Goal: Information Seeking & Learning: Learn about a topic

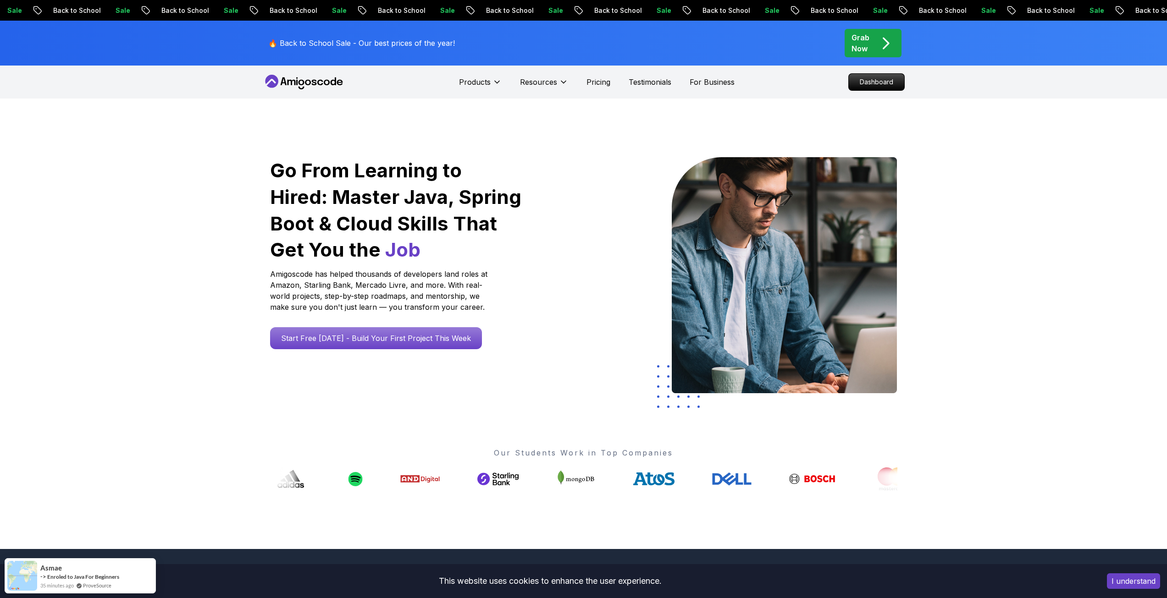
click at [182, 138] on div "Go From Learning to Hired: Master Java, Spring Boot & Cloud Skills That Get You…" at bounding box center [583, 324] width 1167 height 451
click at [586, 82] on p "Pricing" at bounding box center [598, 82] width 24 height 11
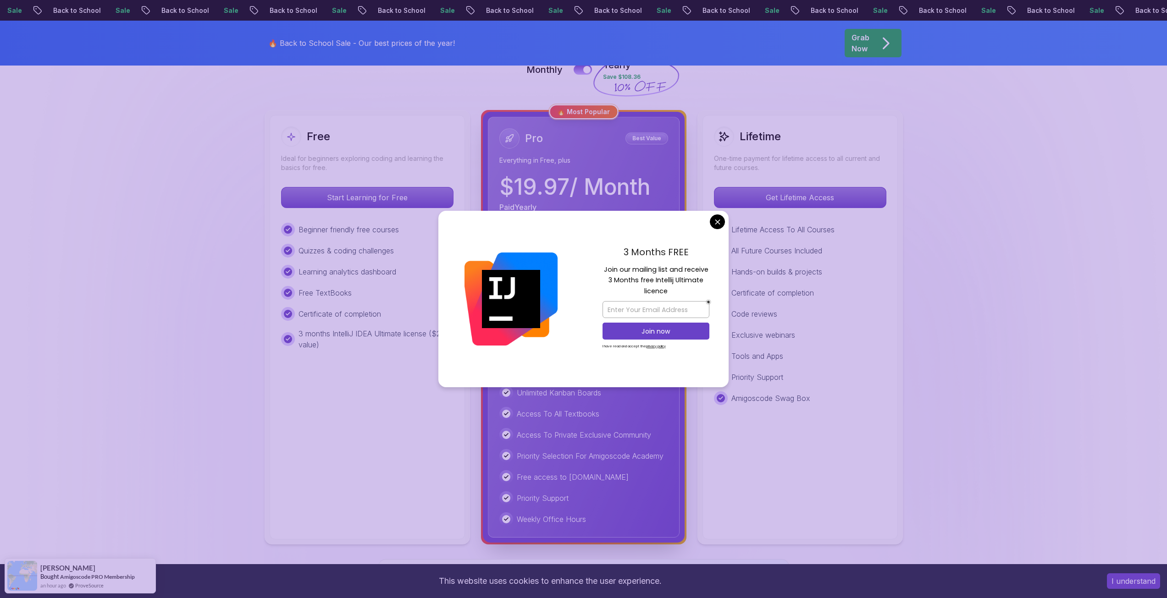
scroll to position [229, 0]
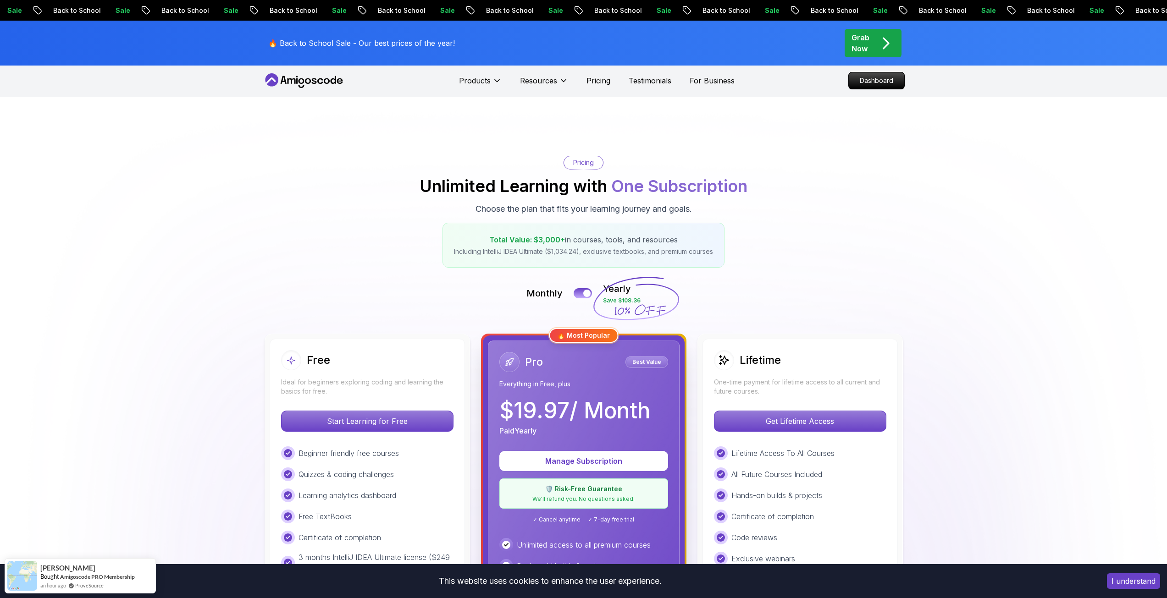
scroll to position [0, 0]
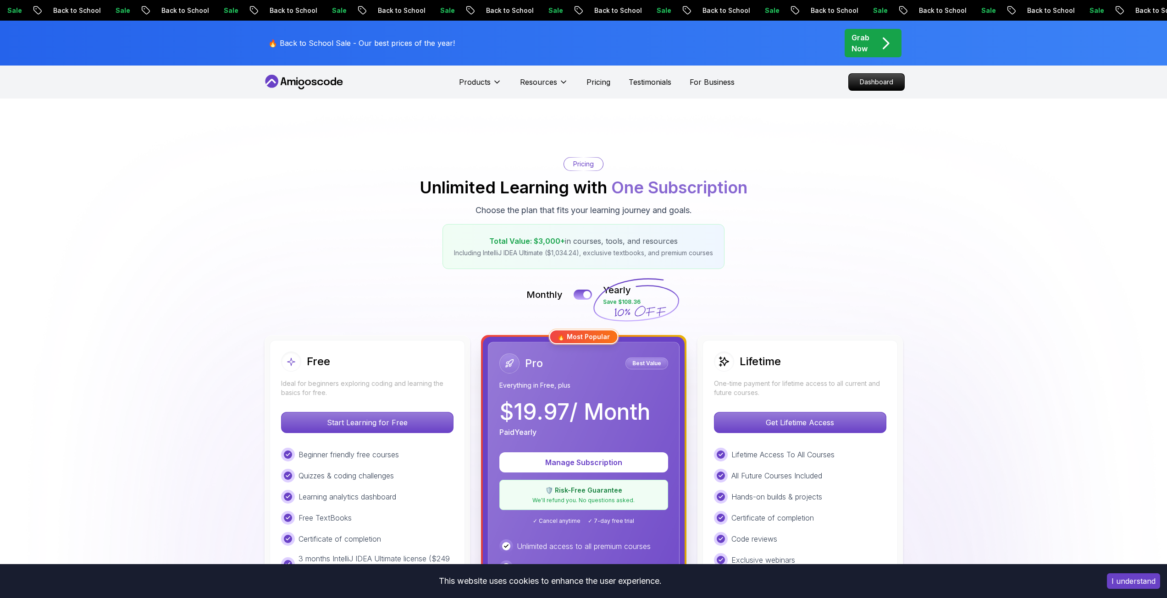
click at [881, 44] on icon "pre-order" at bounding box center [886, 43] width 18 height 18
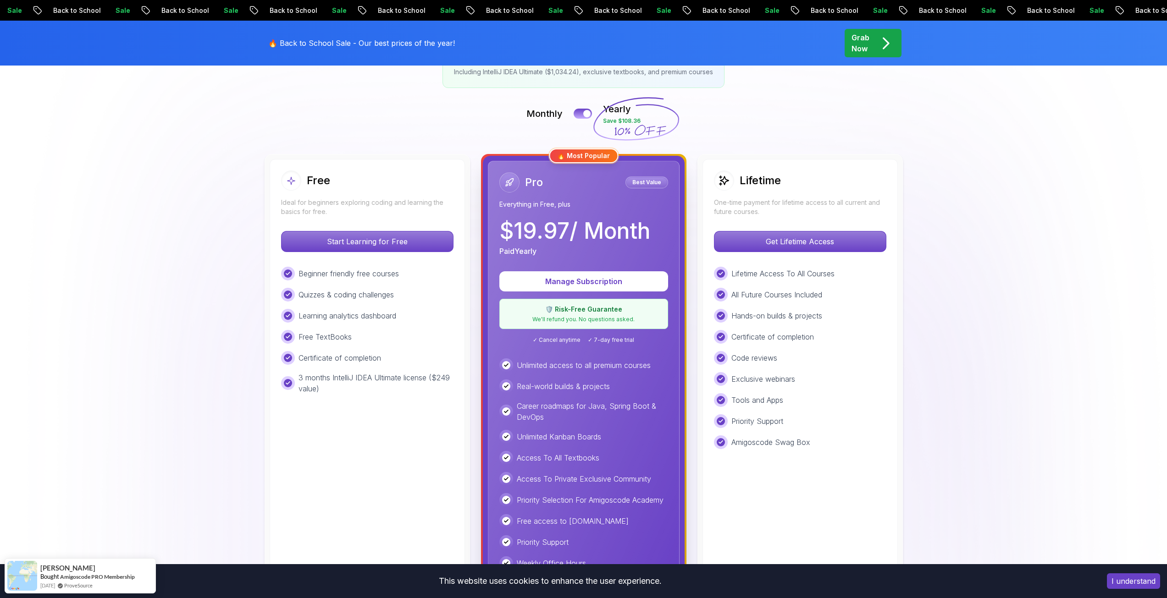
scroll to position [183, 0]
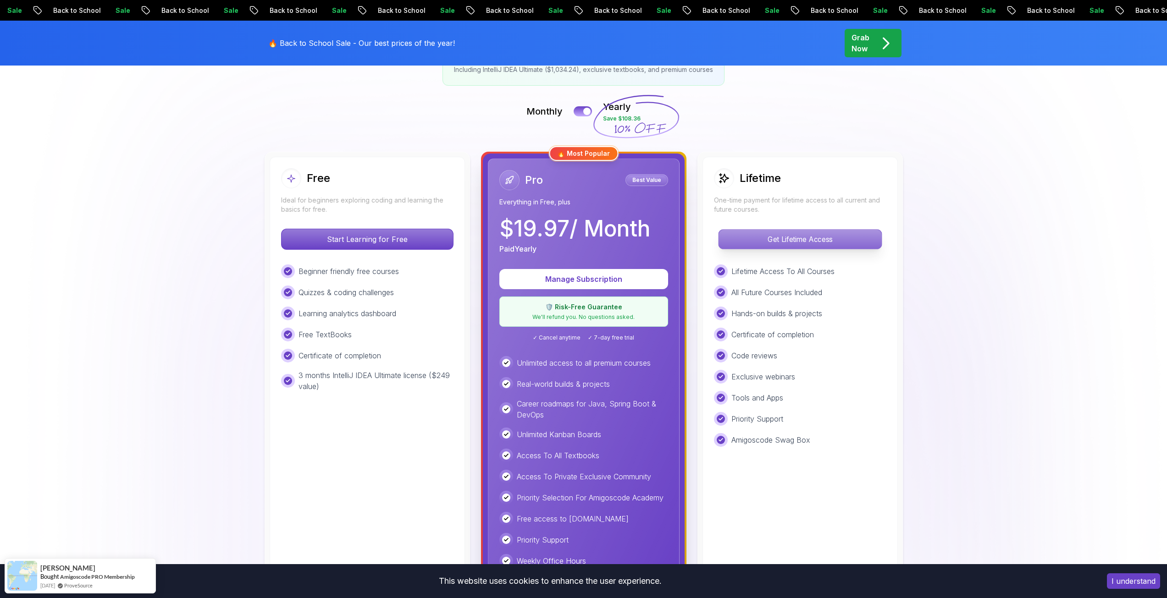
click at [810, 244] on p "Get Lifetime Access" at bounding box center [799, 239] width 163 height 19
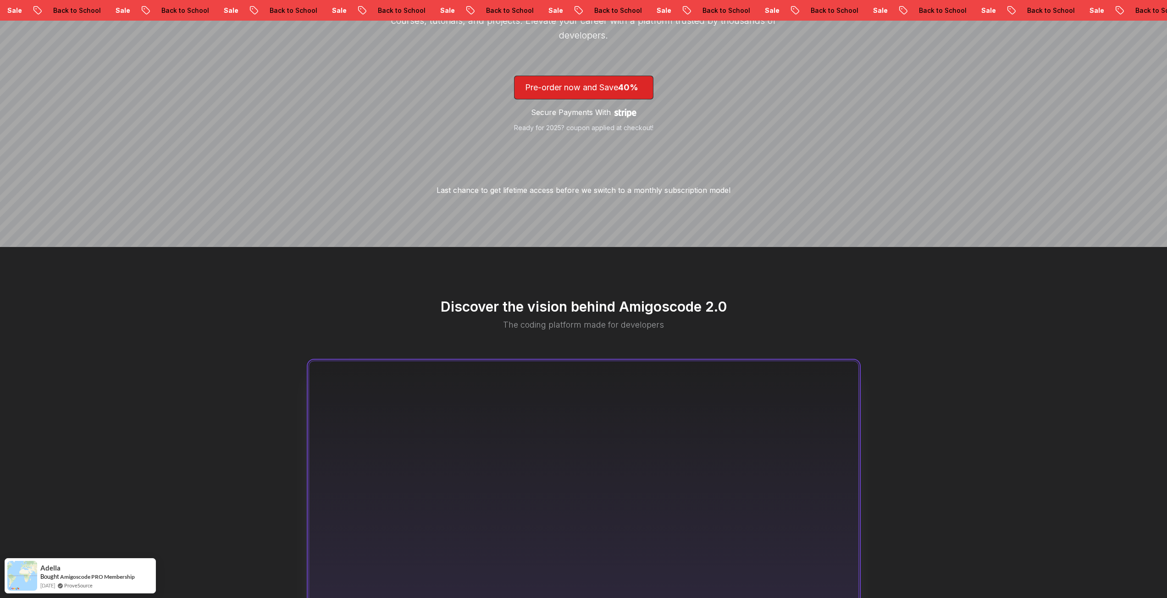
scroll to position [183, 0]
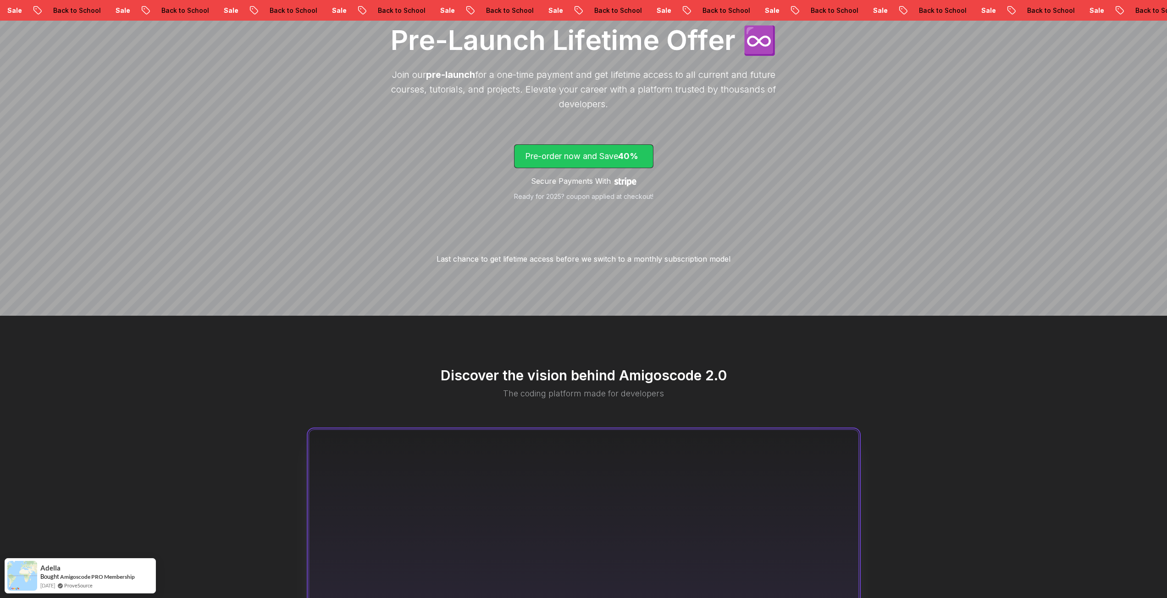
click at [602, 151] on p "Pre-order now and Save 40%" at bounding box center [583, 156] width 117 height 13
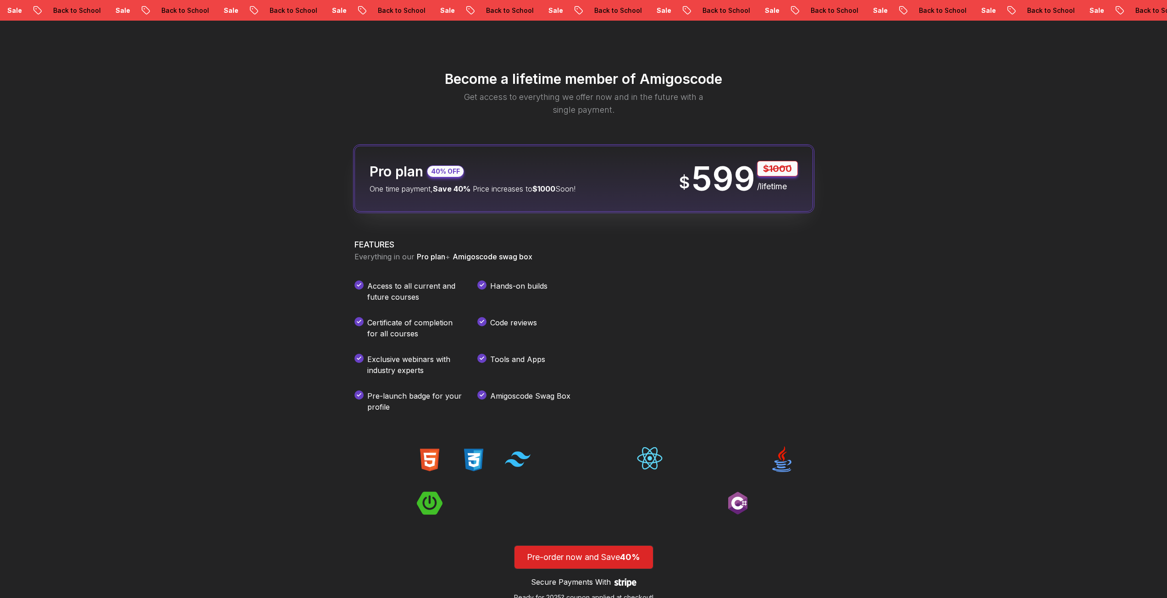
scroll to position [1086, 0]
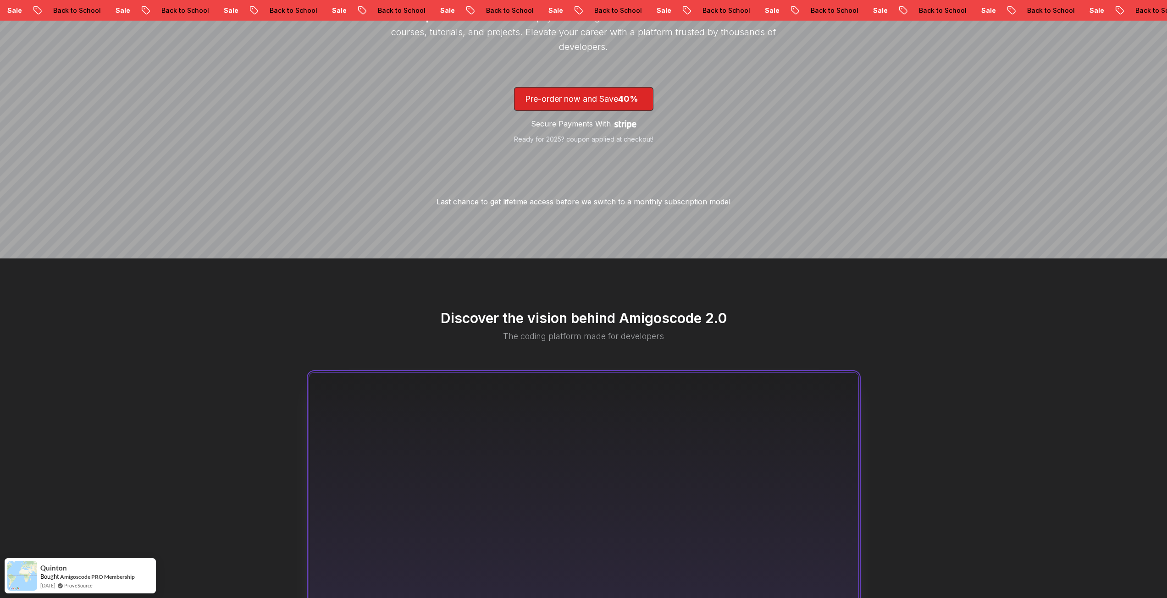
scroll to position [199, 0]
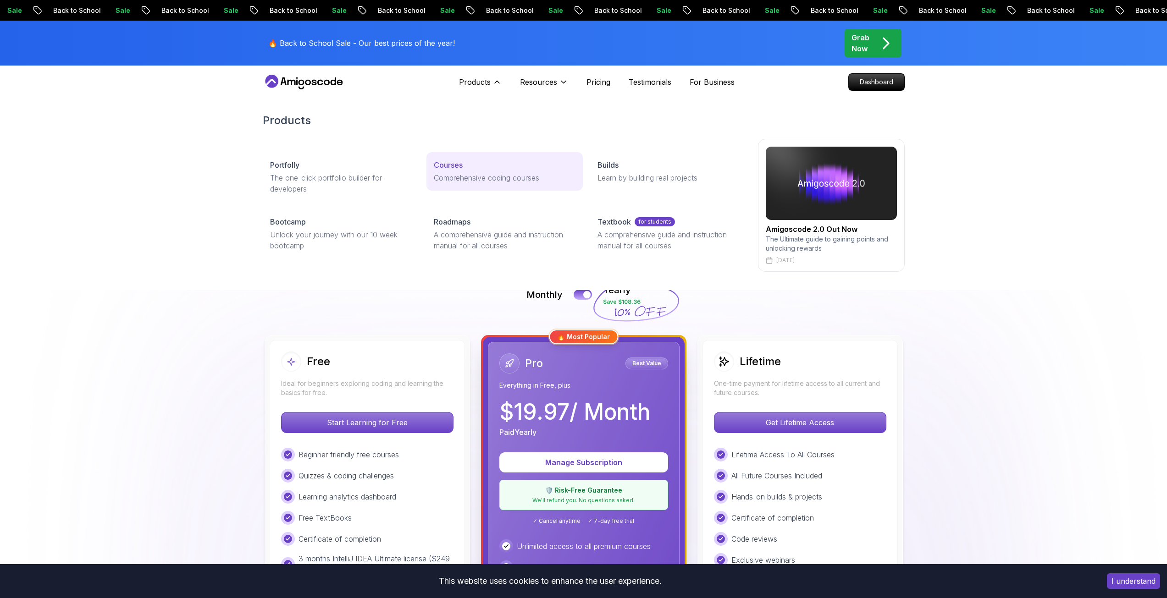
click at [463, 176] on p "Comprehensive coding courses" at bounding box center [505, 177] width 142 height 11
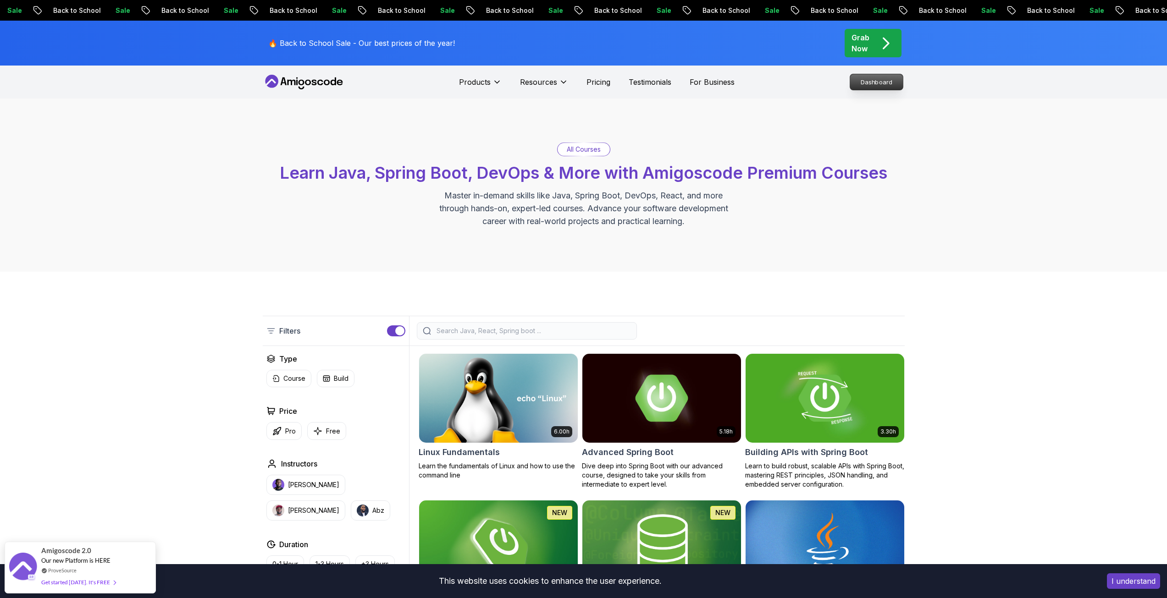
click at [870, 84] on p "Dashboard" at bounding box center [876, 82] width 53 height 16
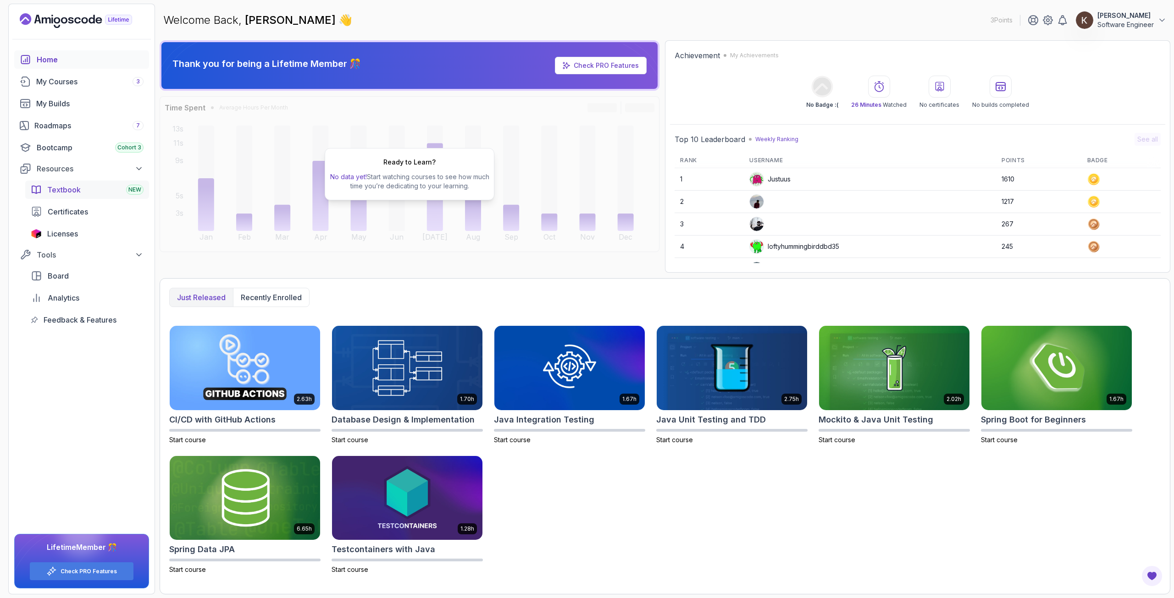
click at [70, 188] on span "Textbook" at bounding box center [63, 189] width 33 height 11
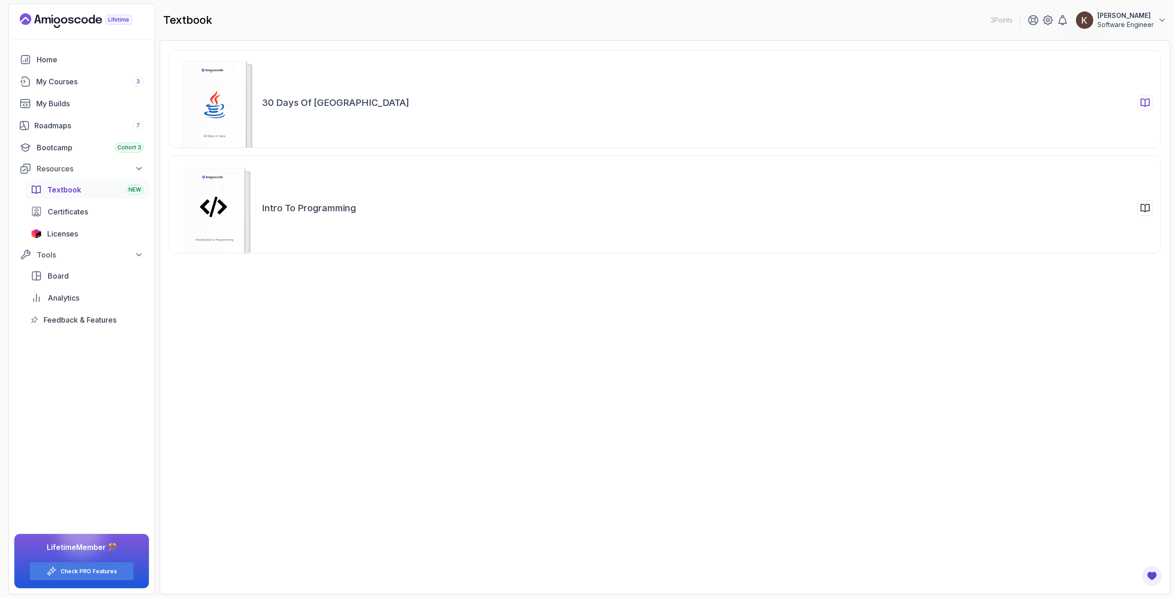
click at [340, 94] on div "30 Days of [GEOGRAPHIC_DATA]" at bounding box center [664, 99] width 991 height 98
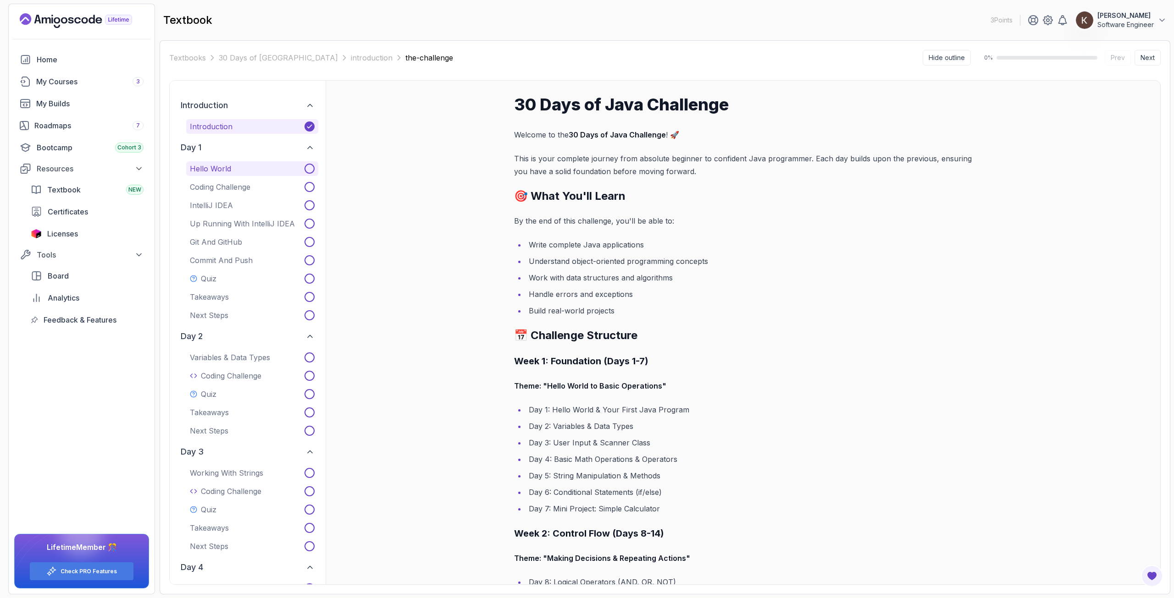
click at [211, 169] on p "Hello World" at bounding box center [210, 168] width 41 height 11
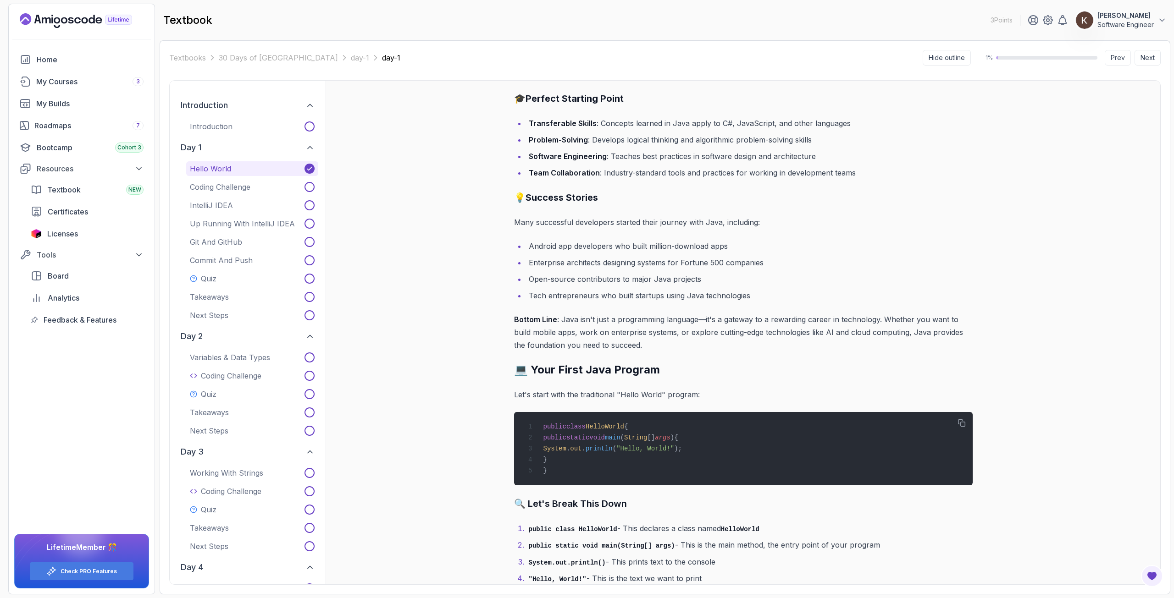
scroll to position [1977, 0]
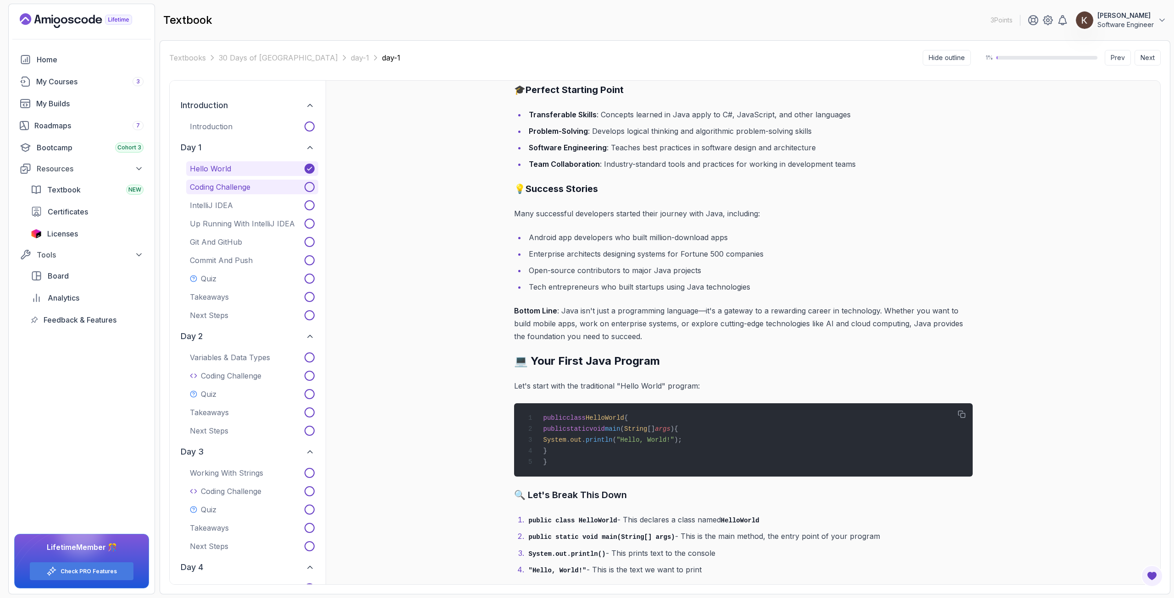
click at [215, 186] on p "Coding Challenge" at bounding box center [220, 187] width 61 height 11
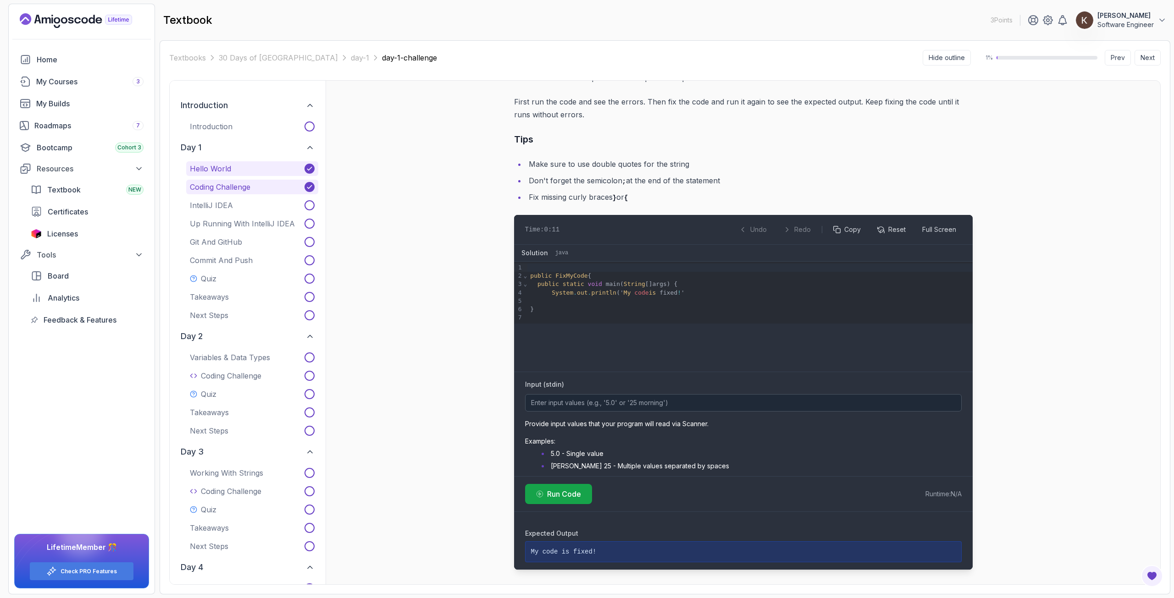
click at [203, 168] on p "Hello World" at bounding box center [210, 168] width 41 height 11
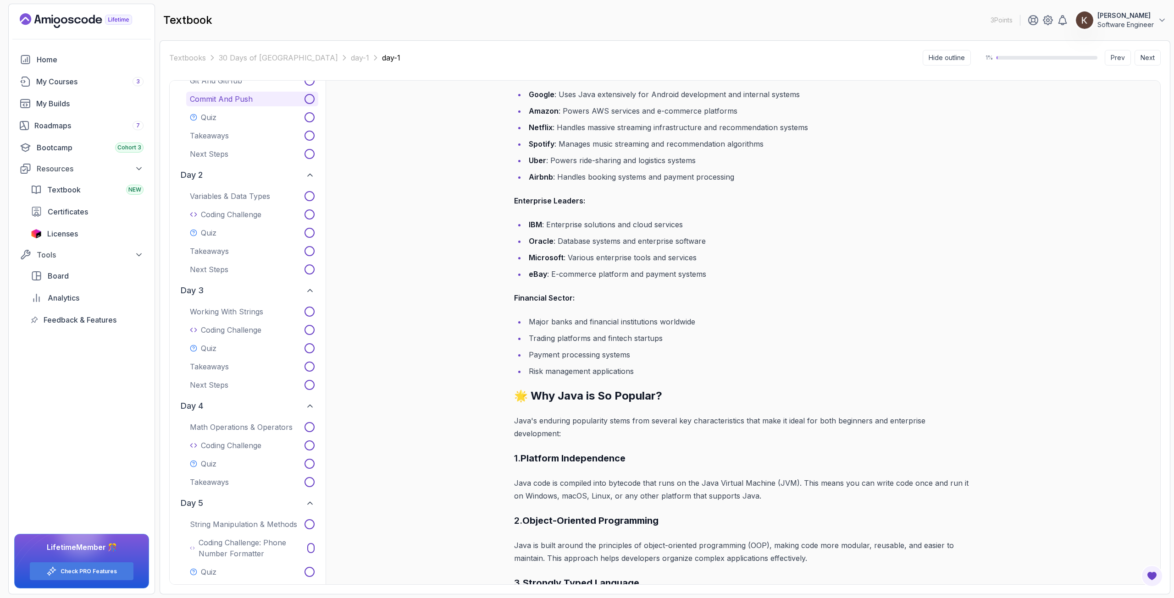
scroll to position [229, 0]
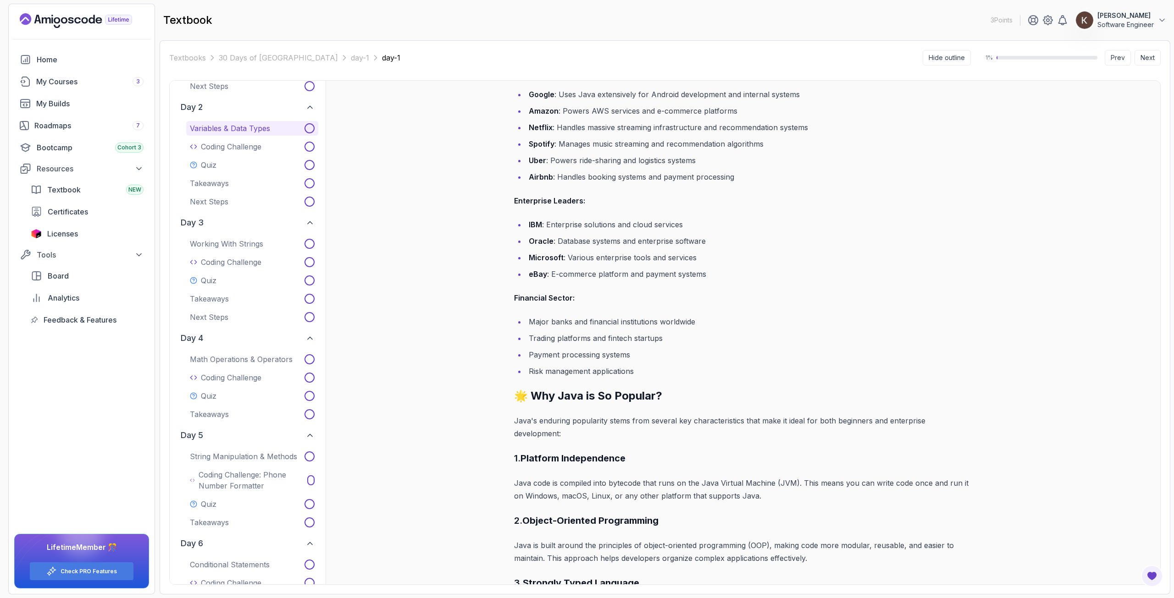
click at [249, 128] on p "Variables & Data Types" at bounding box center [230, 128] width 80 height 11
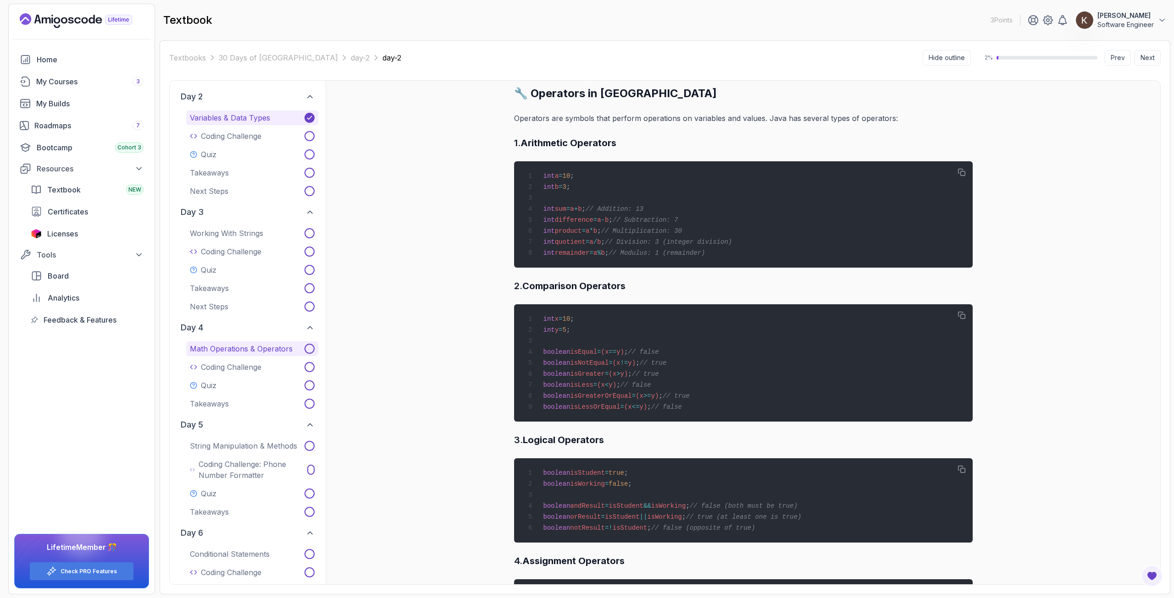
scroll to position [229, 0]
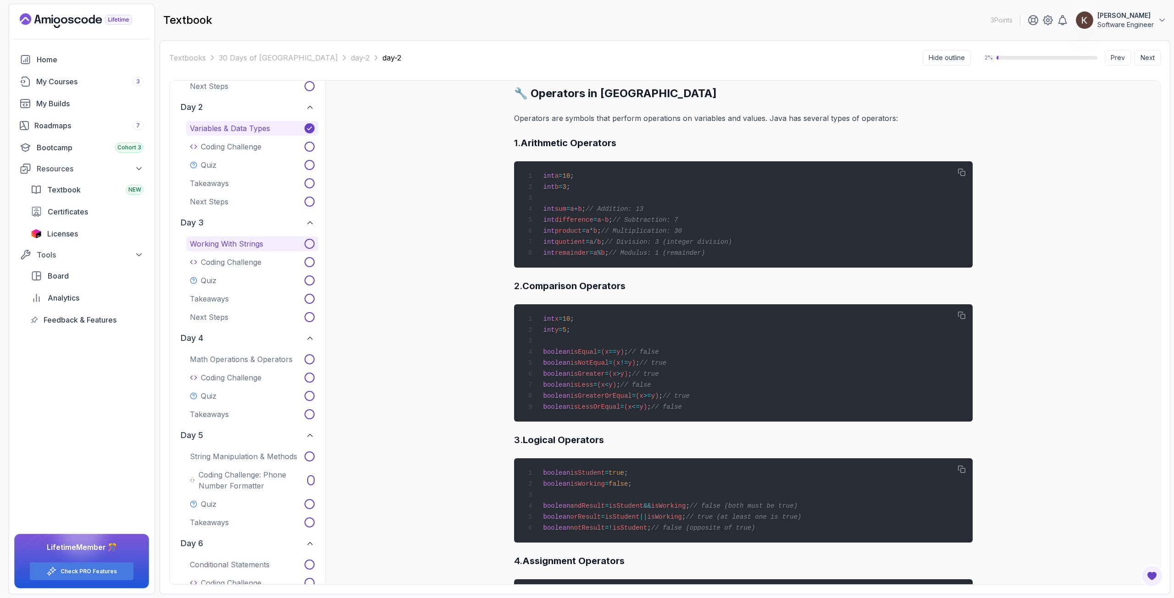
click at [234, 244] on p "Working with Strings" at bounding box center [226, 243] width 73 height 11
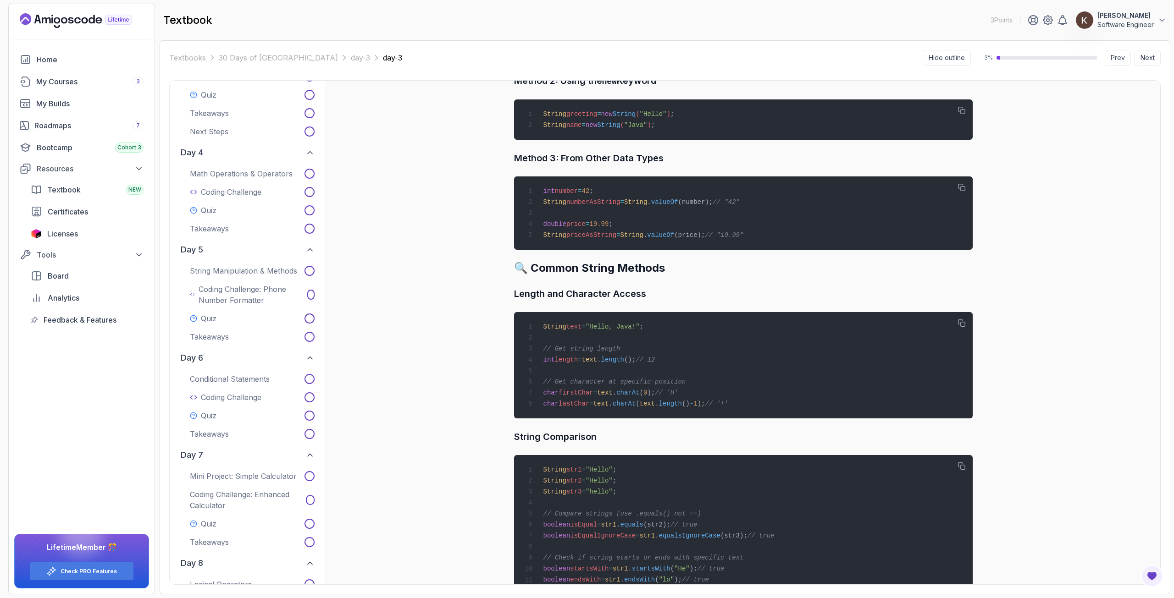
scroll to position [413, 0]
click at [247, 322] on button "Quiz" at bounding box center [252, 321] width 132 height 15
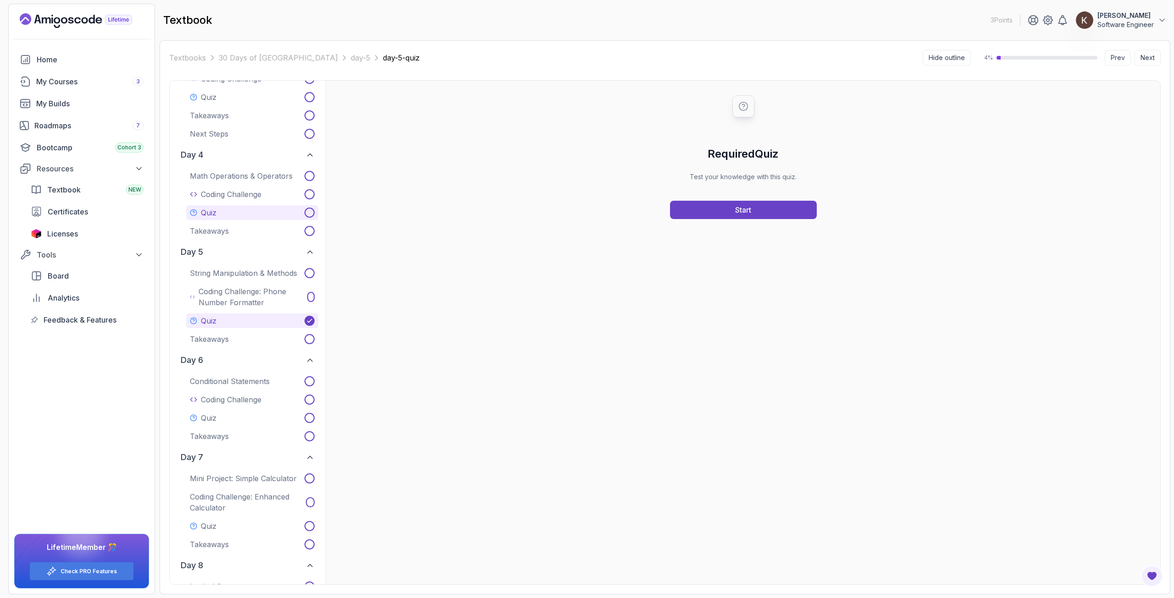
click at [200, 217] on div "Quiz" at bounding box center [203, 212] width 27 height 11
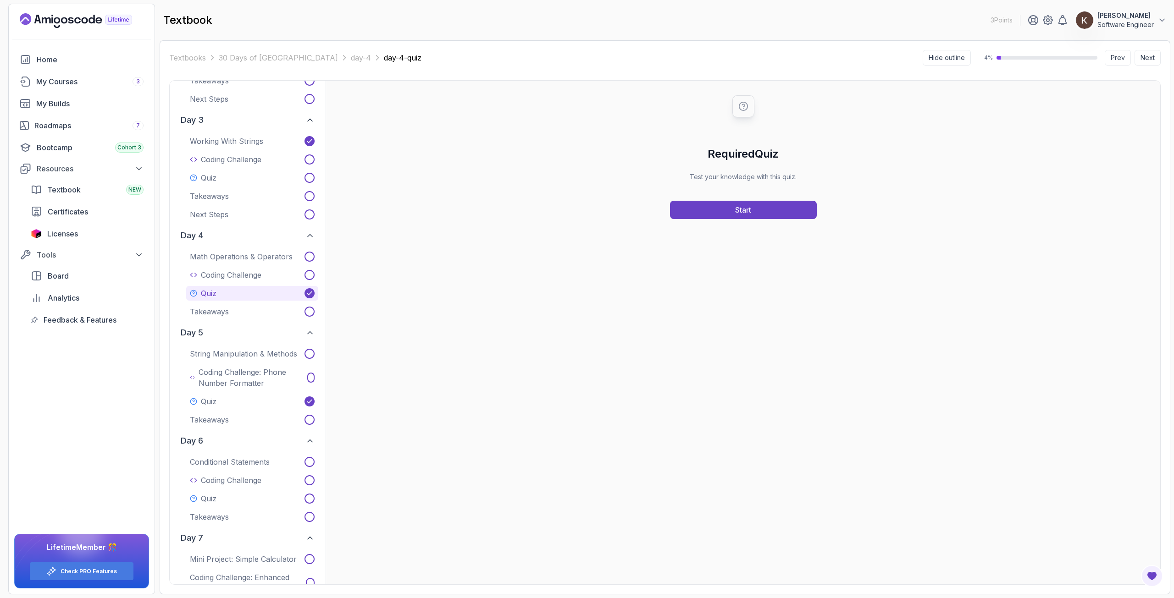
scroll to position [321, 0]
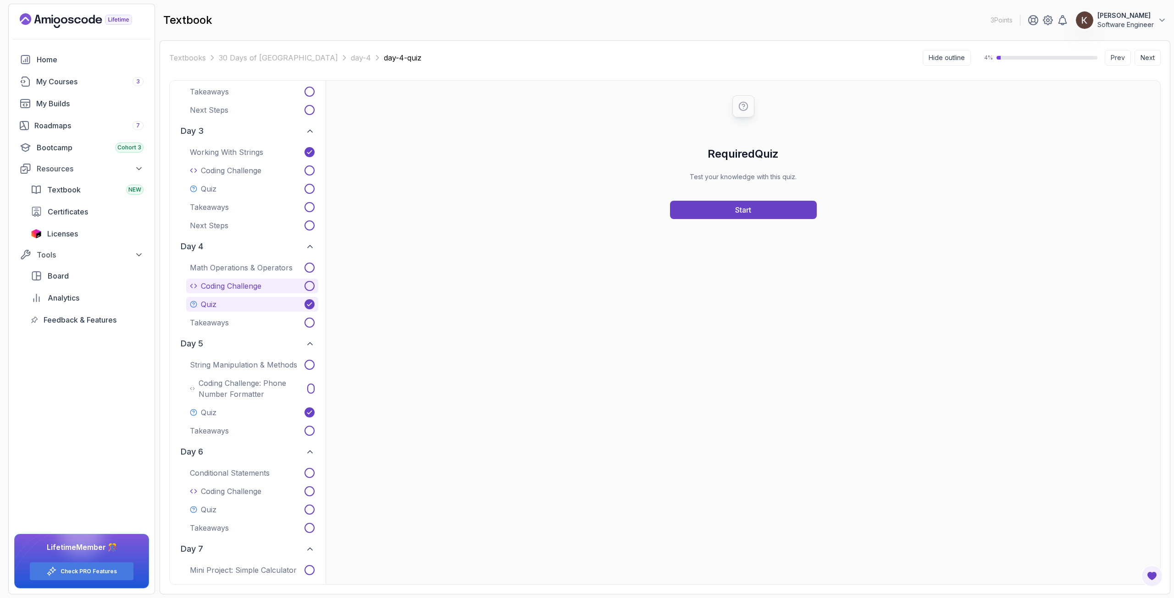
click at [233, 286] on p "Coding Challenge" at bounding box center [231, 286] width 61 height 11
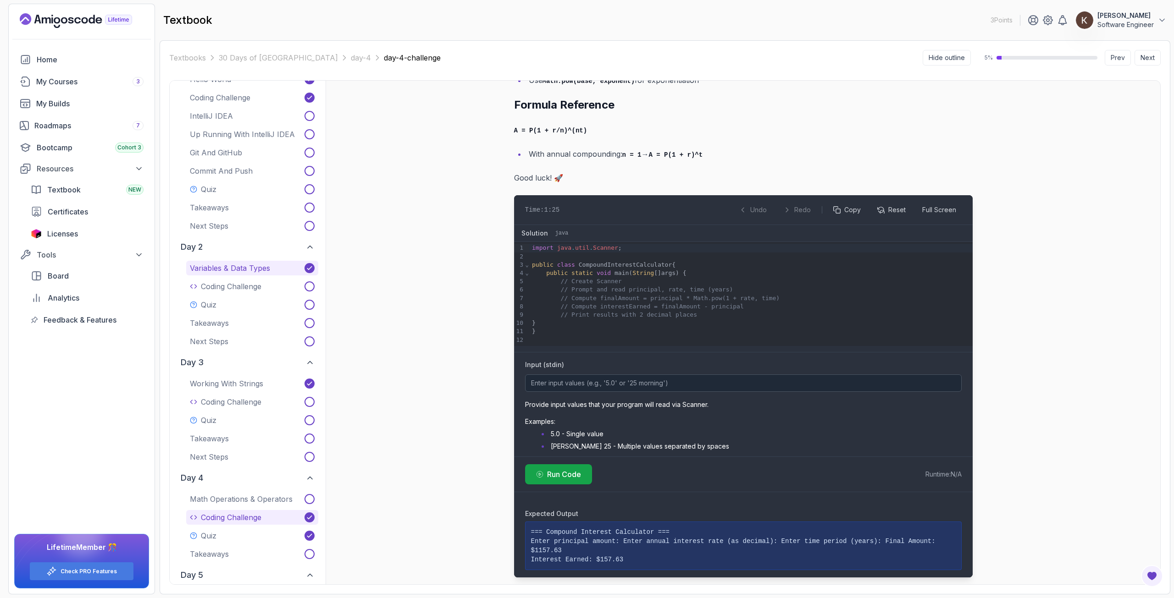
scroll to position [92, 0]
click at [232, 265] on p "Variables & Data Types" at bounding box center [230, 265] width 80 height 11
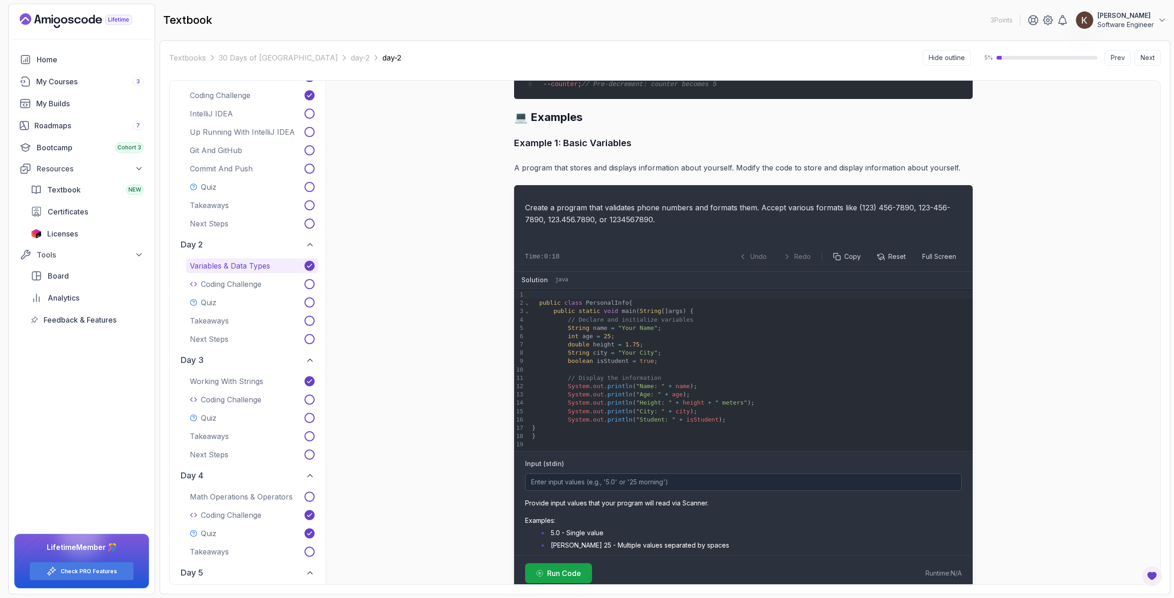
scroll to position [1868, 0]
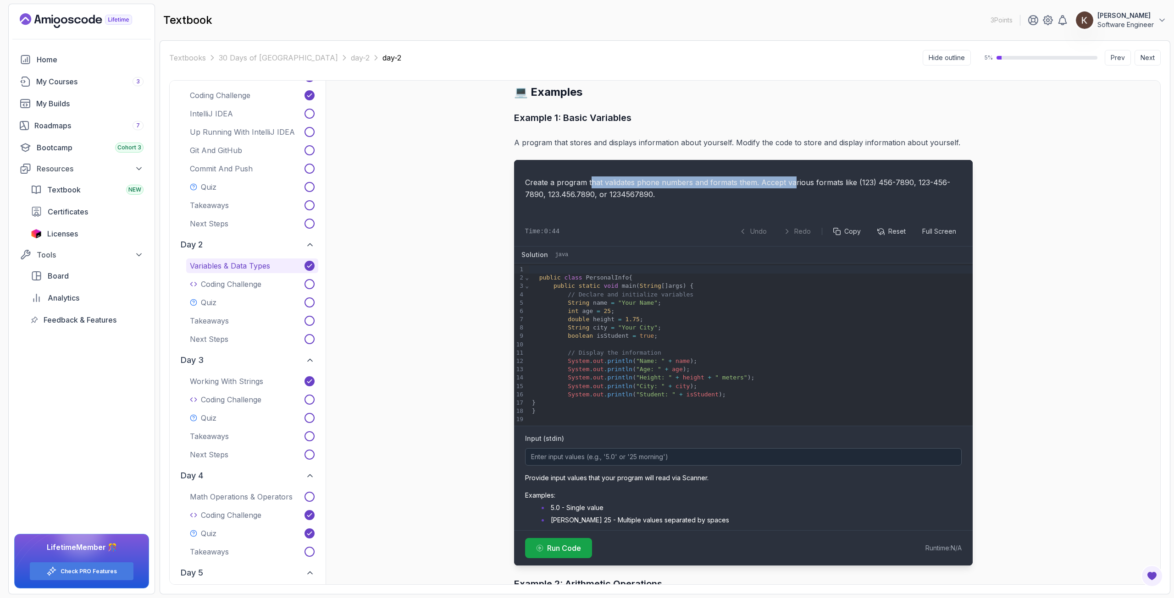
drag, startPoint x: 592, startPoint y: 211, endPoint x: 793, endPoint y: 212, distance: 200.8
click at [793, 200] on p "Create a program that validates phone numbers and formats them. Accept various …" at bounding box center [743, 189] width 437 height 24
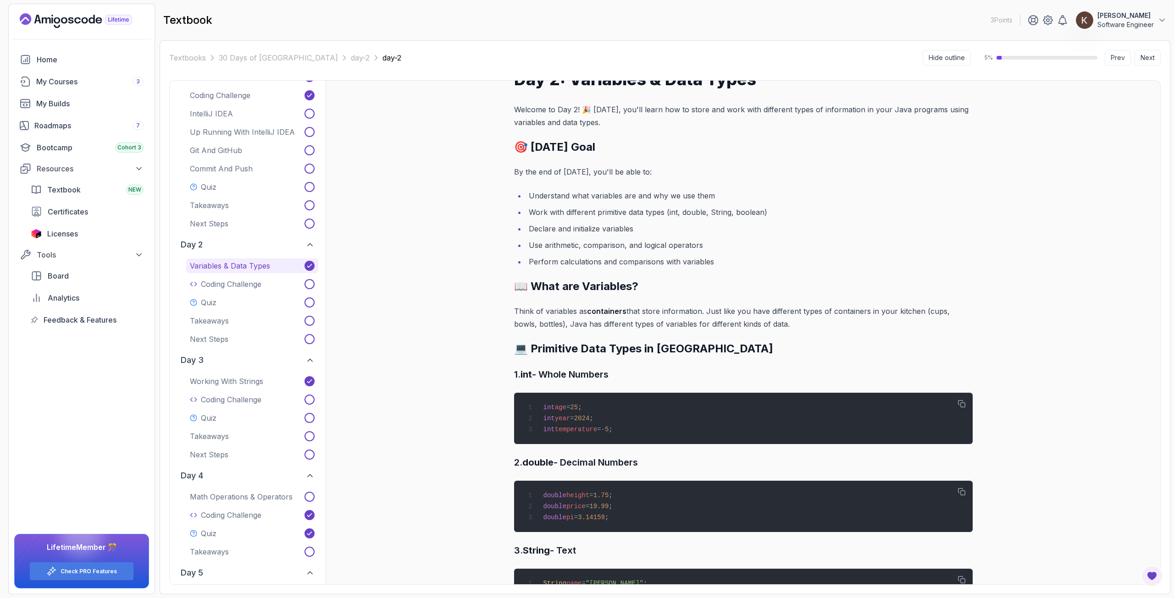
scroll to position [0, 0]
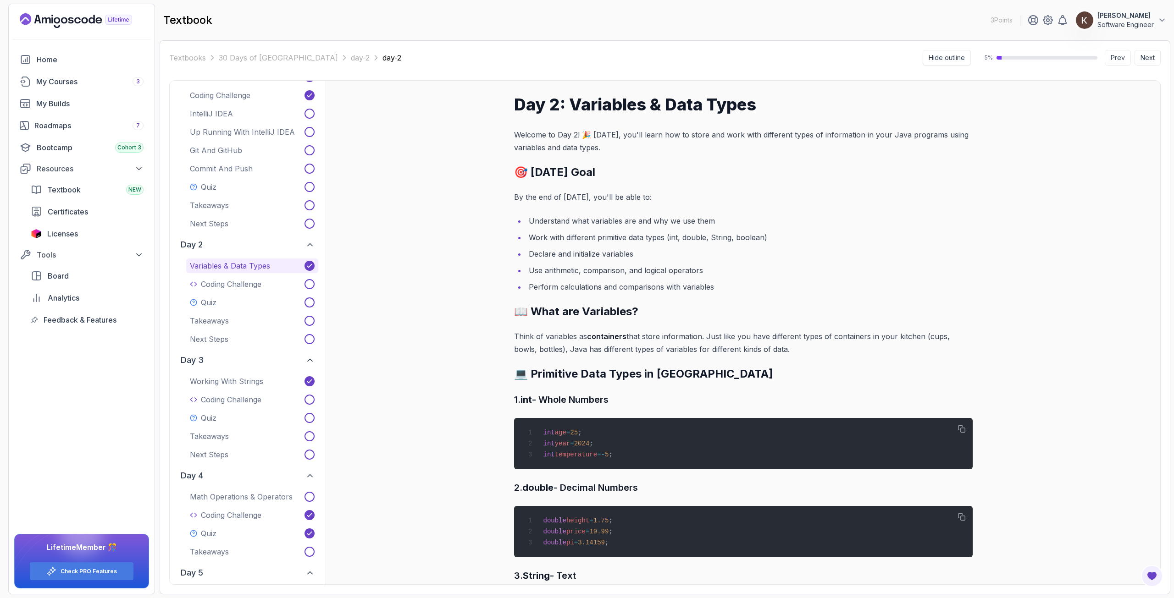
click at [927, 61] on button "Hide outline" at bounding box center [947, 58] width 48 height 16
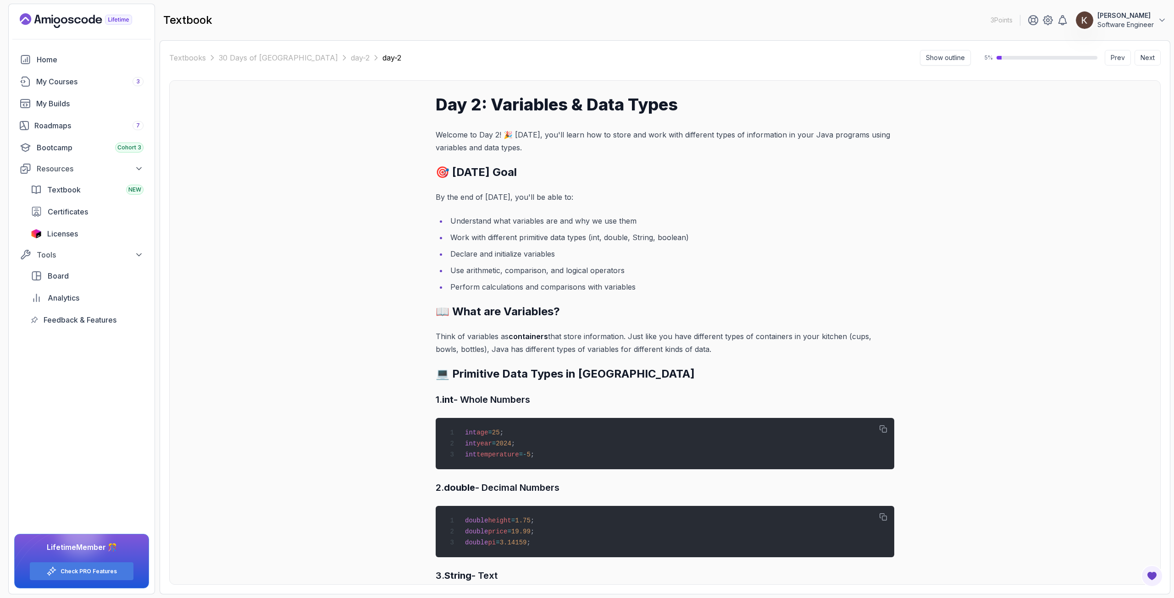
click at [933, 58] on button "Show outline" at bounding box center [945, 58] width 51 height 16
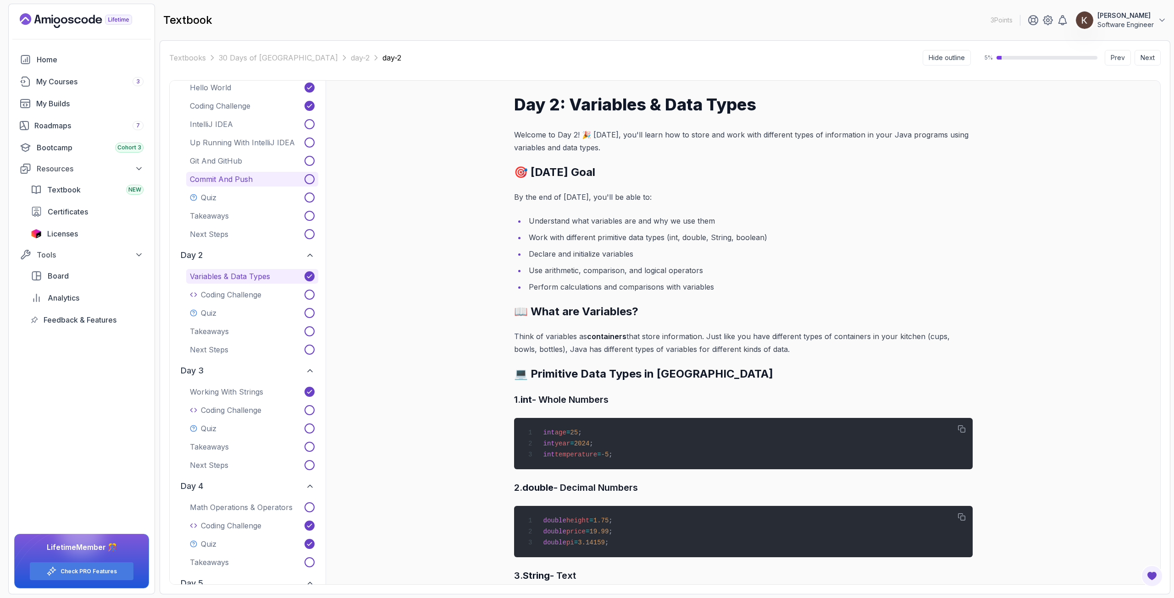
scroll to position [138, 0]
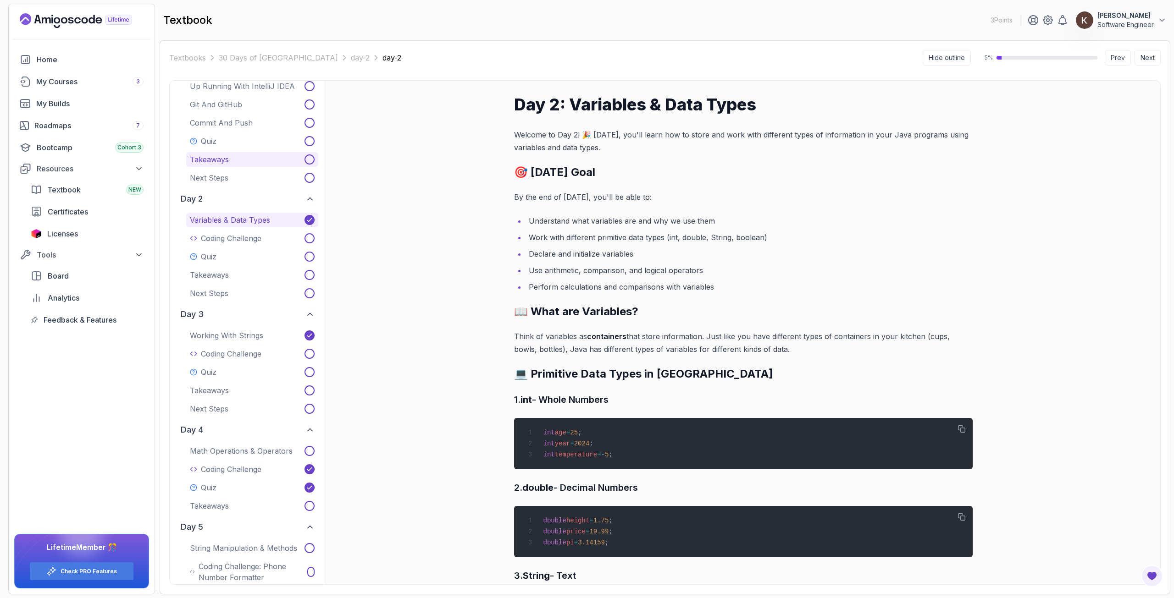
click at [238, 159] on button "Takeaways" at bounding box center [252, 159] width 132 height 15
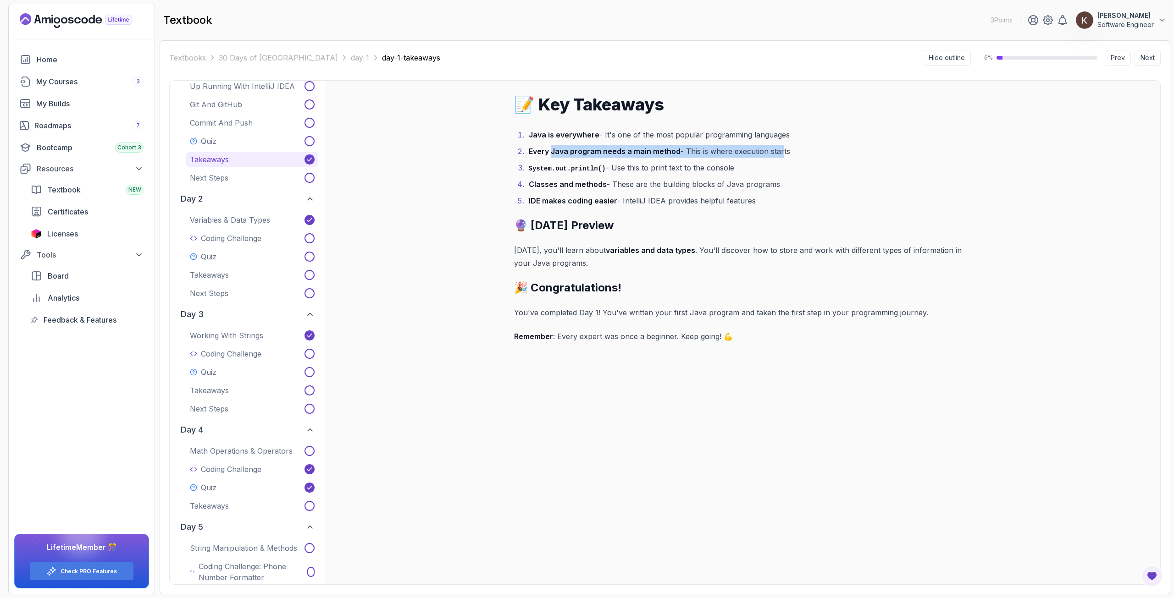
drag, startPoint x: 553, startPoint y: 153, endPoint x: 777, endPoint y: 152, distance: 224.7
click at [777, 152] on li "Every Java program needs a main method - This is where execution starts" at bounding box center [749, 151] width 447 height 13
drag, startPoint x: 553, startPoint y: 168, endPoint x: 707, endPoint y: 171, distance: 154.1
click at [707, 171] on li "System.out.println() - Use this to print text to the console" at bounding box center [749, 167] width 447 height 13
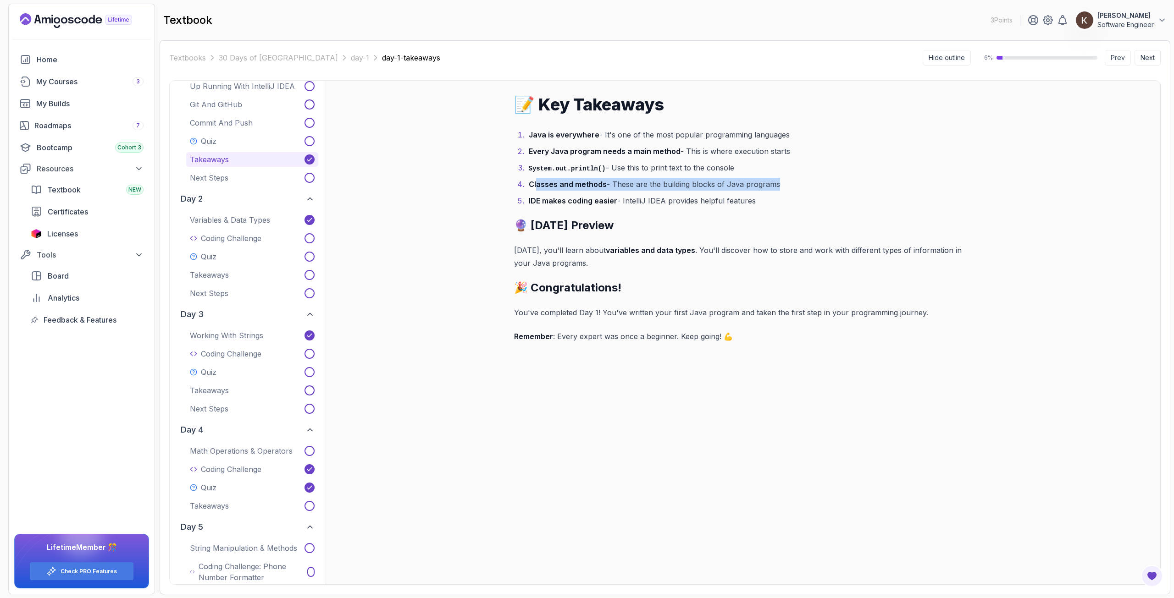
drag, startPoint x: 536, startPoint y: 184, endPoint x: 772, endPoint y: 188, distance: 235.7
click at [772, 188] on li "Classes and methods - These are the building blocks of Java programs" at bounding box center [749, 184] width 447 height 13
drag, startPoint x: 540, startPoint y: 199, endPoint x: 756, endPoint y: 198, distance: 215.5
click at [756, 198] on li "IDE makes coding easier - IntelliJ IDEA provides helpful features" at bounding box center [749, 200] width 447 height 13
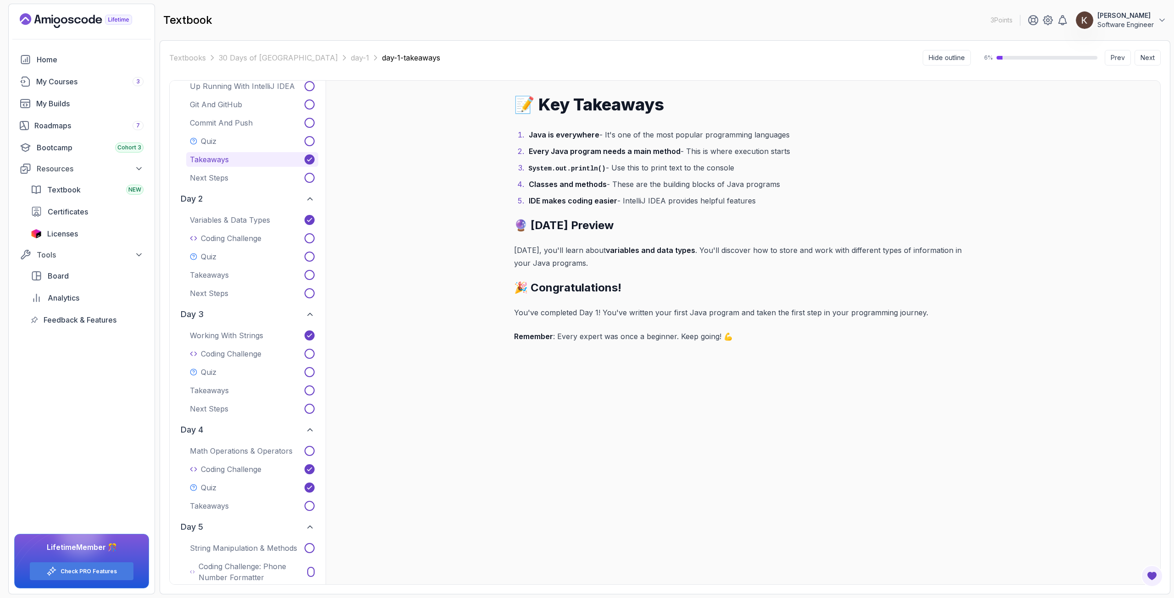
click at [756, 198] on li "IDE makes coding easier - IntelliJ IDEA provides helpful features" at bounding box center [749, 200] width 447 height 13
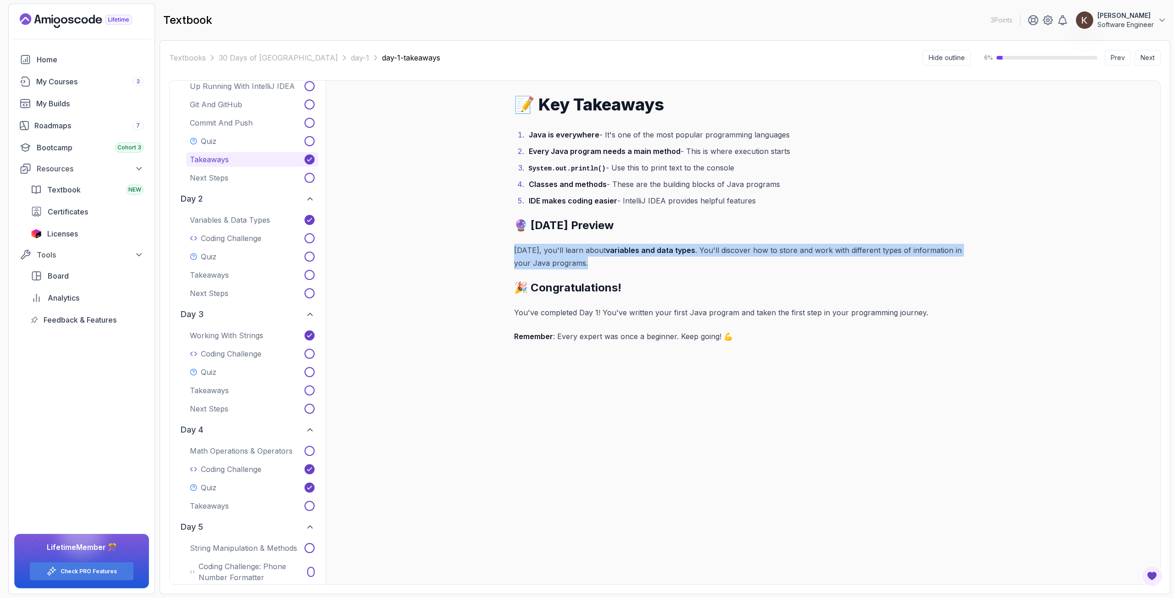
drag, startPoint x: 513, startPoint y: 250, endPoint x: 617, endPoint y: 263, distance: 104.9
click at [617, 263] on div "📝 Key Takeaways Java is everywhere - It's one of the most popular programming l…" at bounding box center [743, 333] width 834 height 504
click at [617, 263] on p "[DATE], you'll learn about variables and data types . You'll discover how to st…" at bounding box center [743, 257] width 459 height 26
